Goal: Task Accomplishment & Management: Use online tool/utility

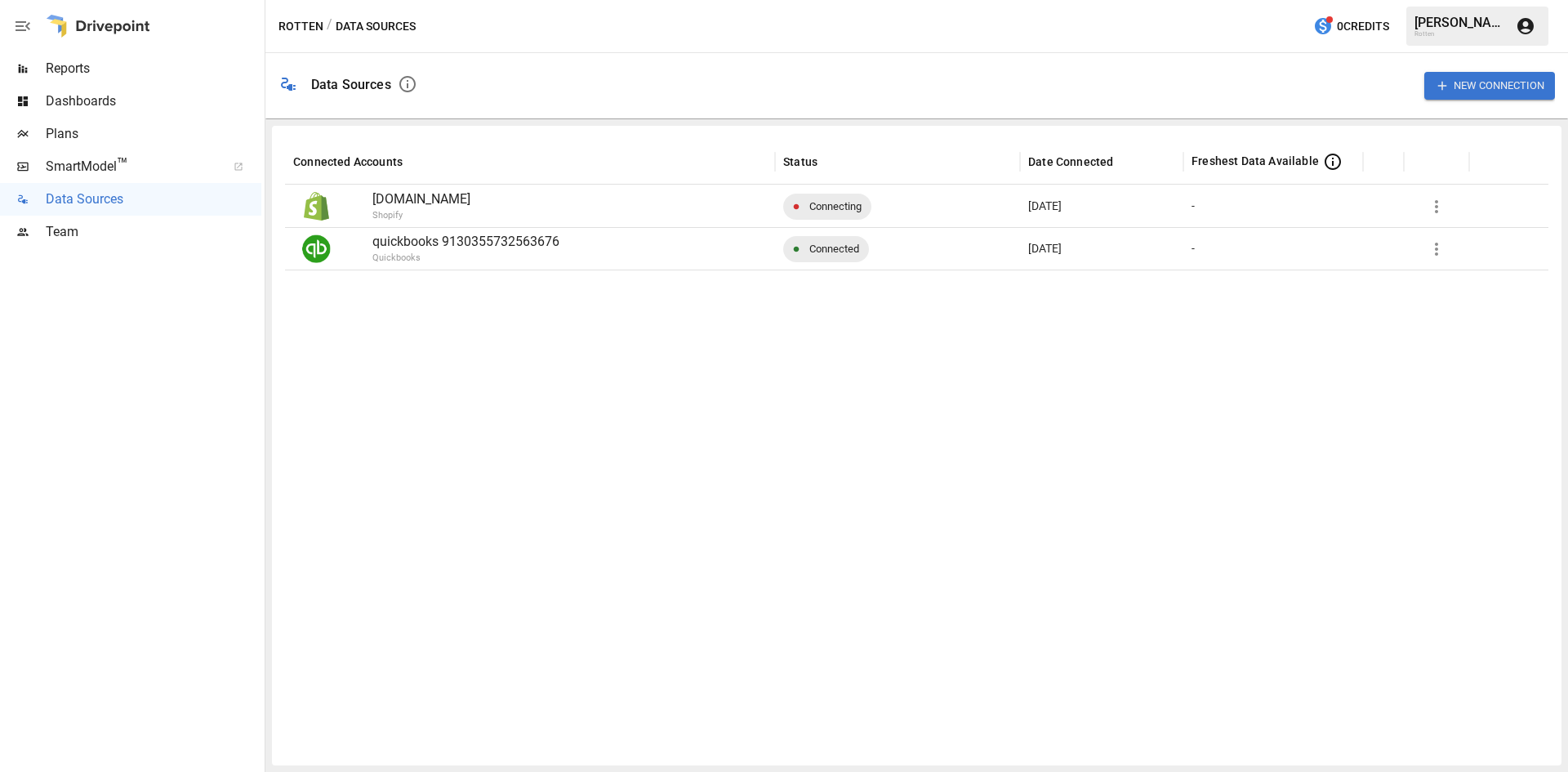
click at [1498, 86] on button "New Connection" at bounding box center [1490, 85] width 131 height 27
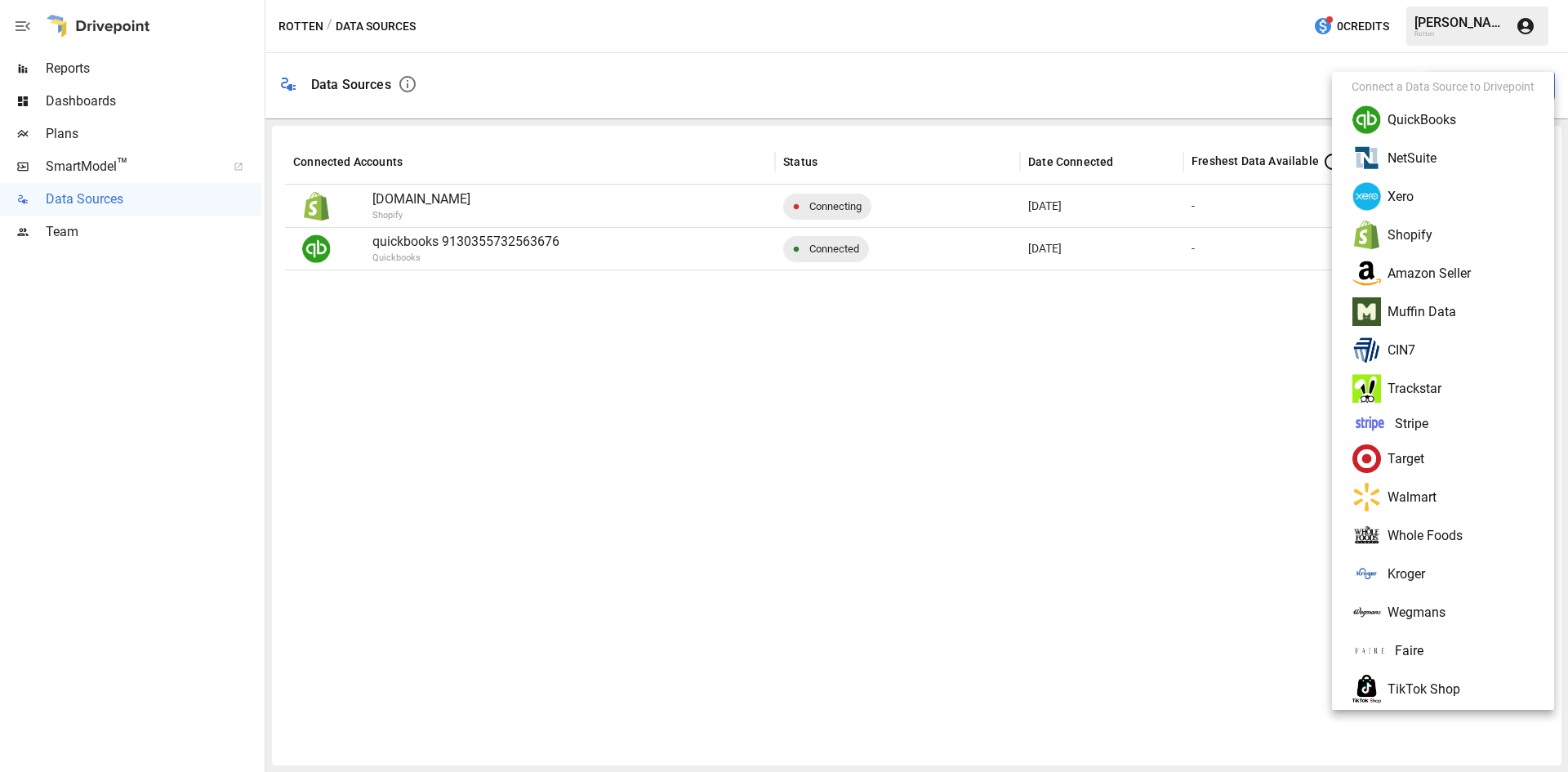
click at [1430, 269] on li "Amazon Seller" at bounding box center [1442, 273] width 209 height 38
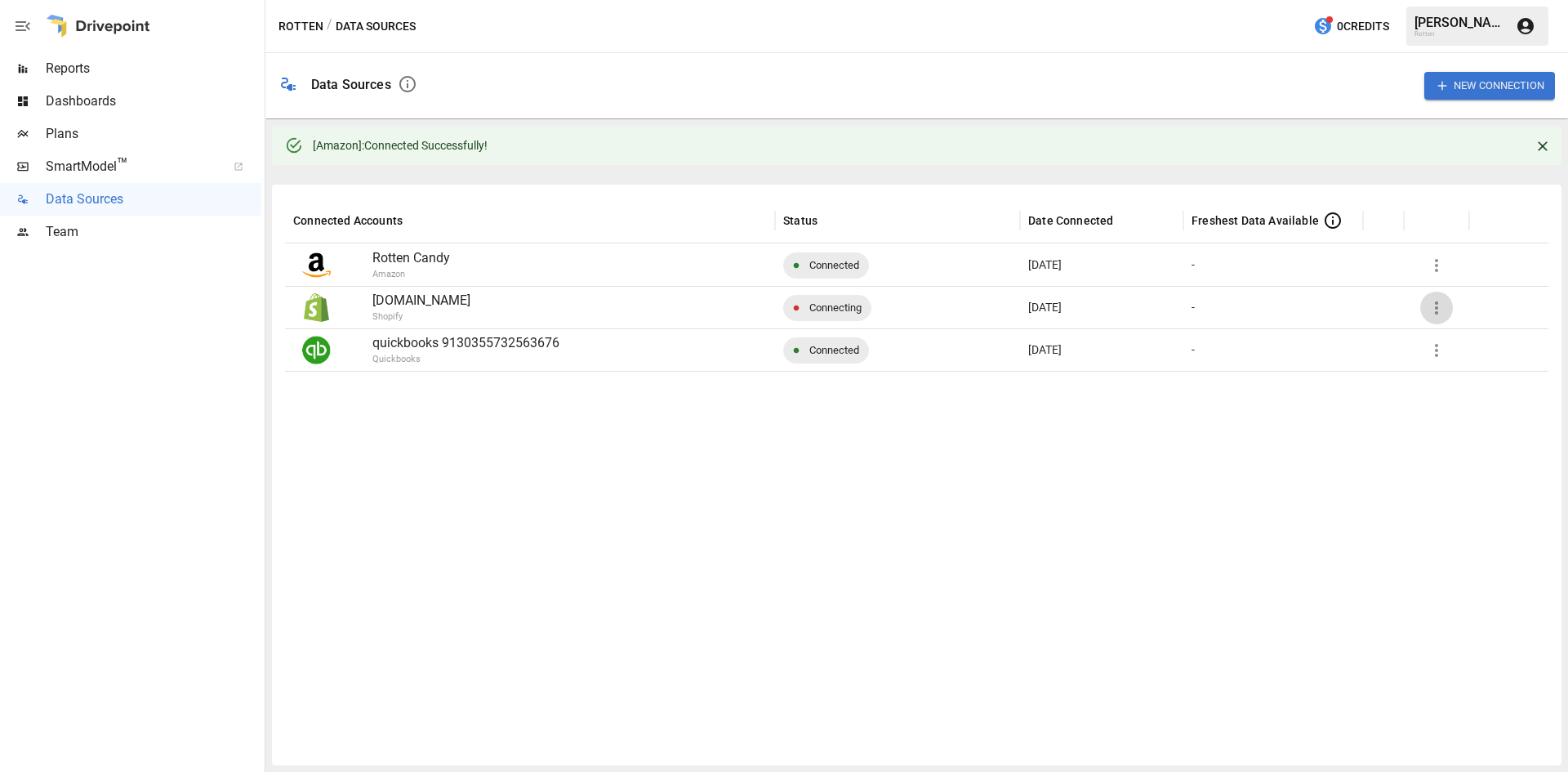
click at [1435, 306] on icon "button" at bounding box center [1437, 308] width 20 height 20
click at [1366, 311] on div at bounding box center [784, 386] width 1568 height 772
click at [604, 318] on p "Shopify" at bounding box center [613, 317] width 482 height 14
click at [539, 301] on p "[DOMAIN_NAME]" at bounding box center [569, 301] width 394 height 20
click at [193, 483] on div at bounding box center [131, 511] width 261 height 524
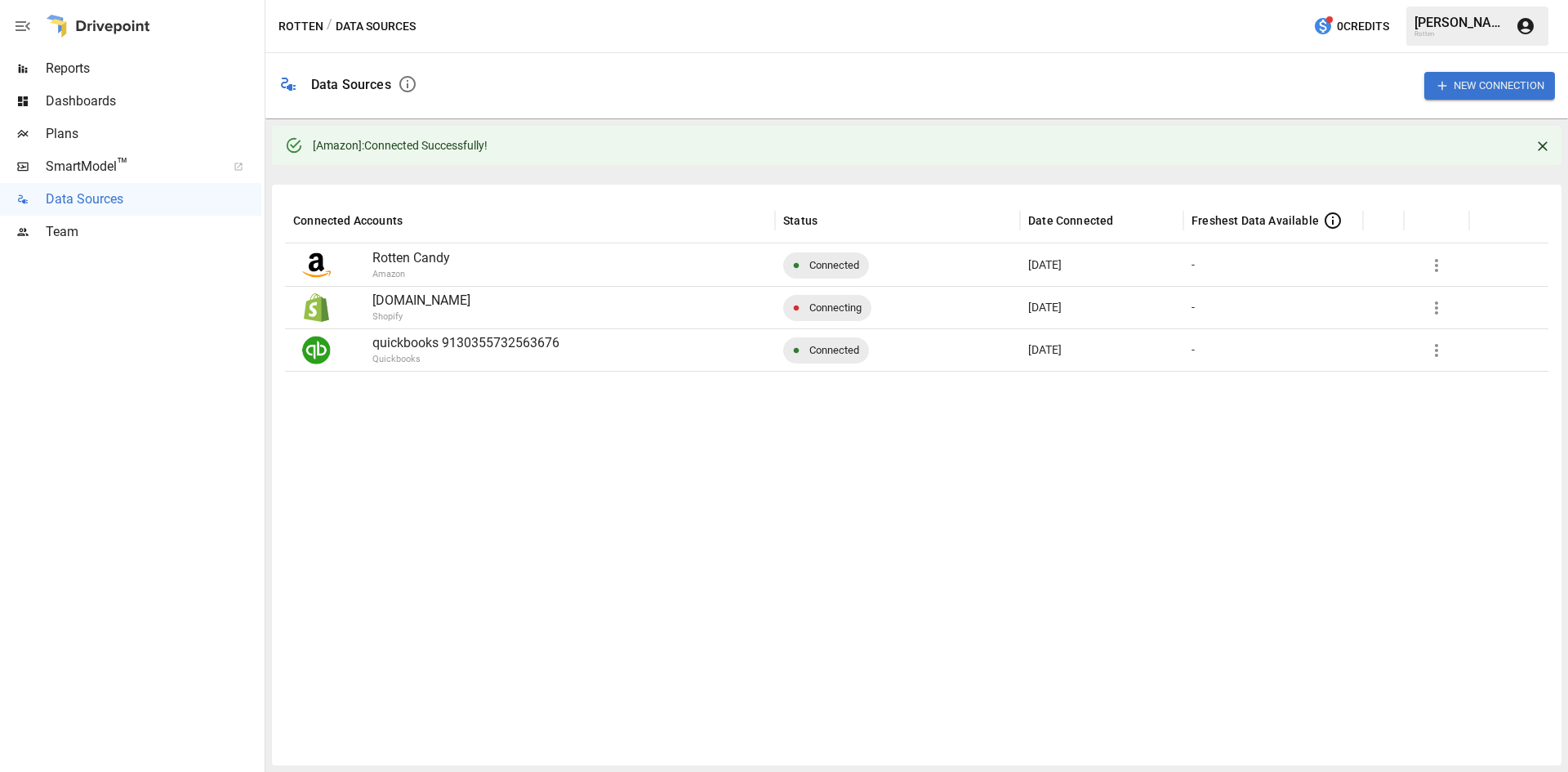
click at [425, 300] on p "[DOMAIN_NAME]" at bounding box center [569, 301] width 394 height 20
click at [1468, 25] on div "[PERSON_NAME]" at bounding box center [1460, 22] width 92 height 16
click at [85, 203] on span "Data Sources" at bounding box center [153, 199] width 216 height 20
click at [102, 64] on span "Reports" at bounding box center [153, 69] width 216 height 20
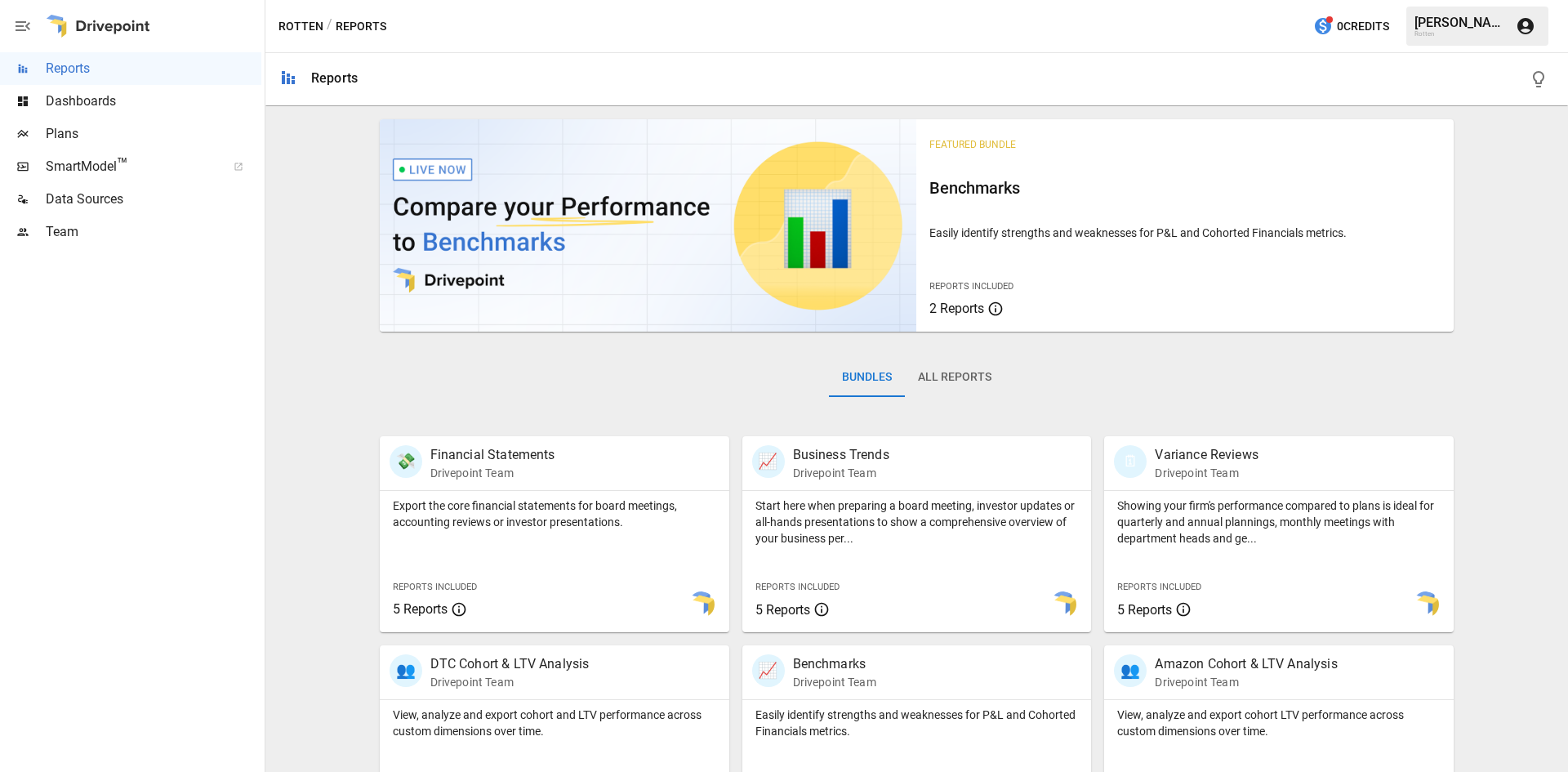
click at [88, 198] on span "Data Sources" at bounding box center [153, 199] width 216 height 20
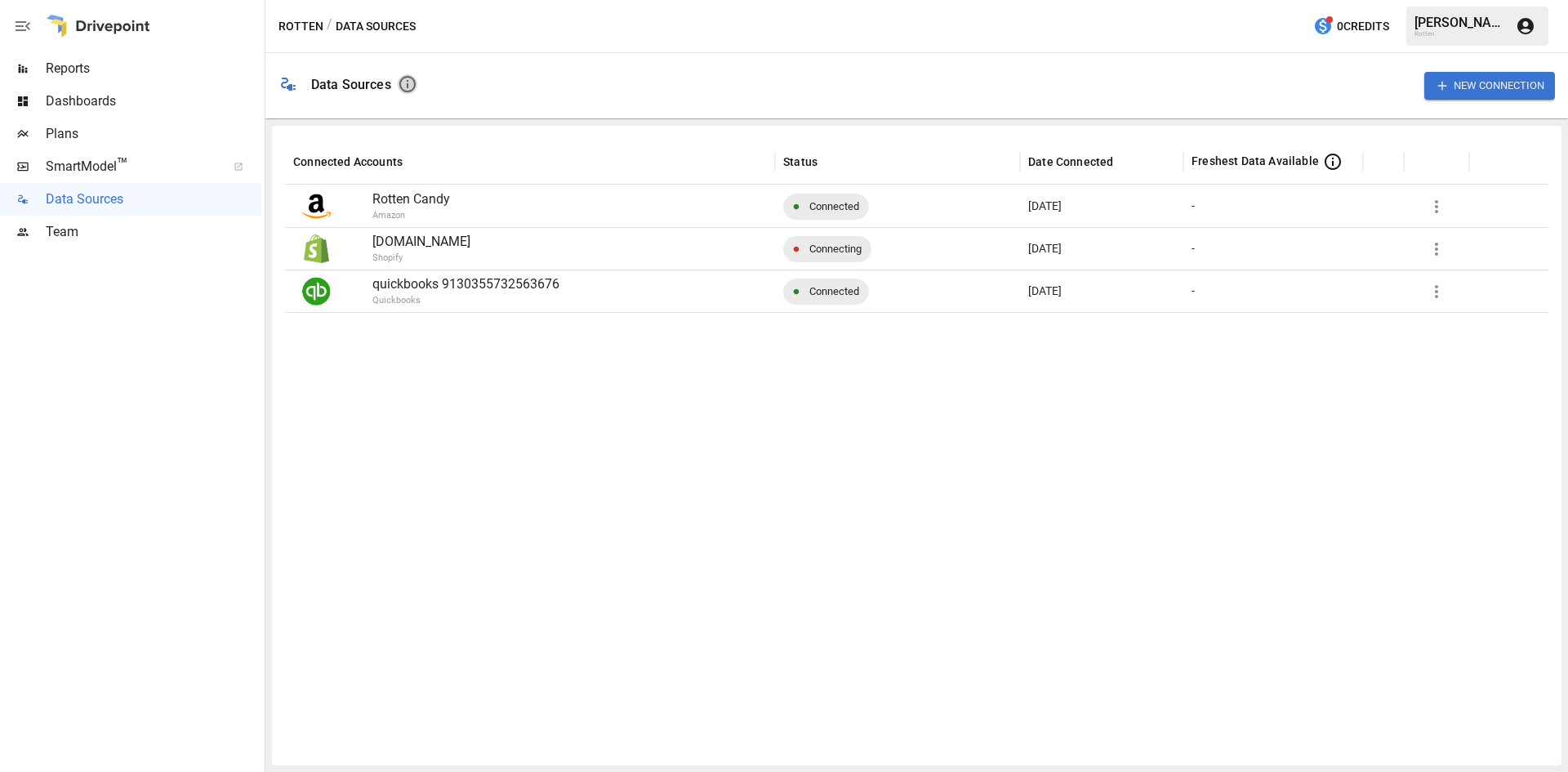
click at [412, 81] on icon "button" at bounding box center [407, 84] width 20 height 20
click at [765, 74] on div "New Connection" at bounding box center [992, 85] width 1124 height 52
click at [143, 65] on span "Reports" at bounding box center [153, 69] width 216 height 20
